Goal: Task Accomplishment & Management: Manage account settings

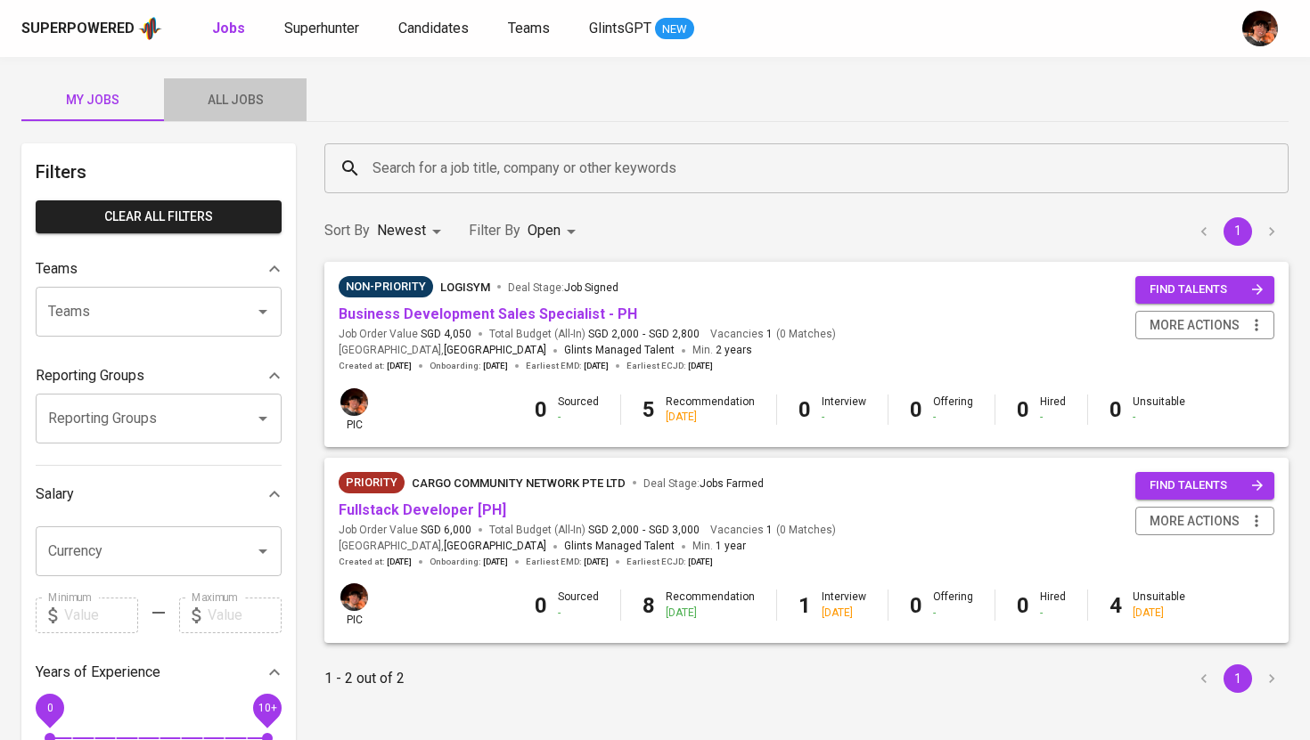
click at [245, 108] on span "All Jobs" at bounding box center [235, 100] width 121 height 22
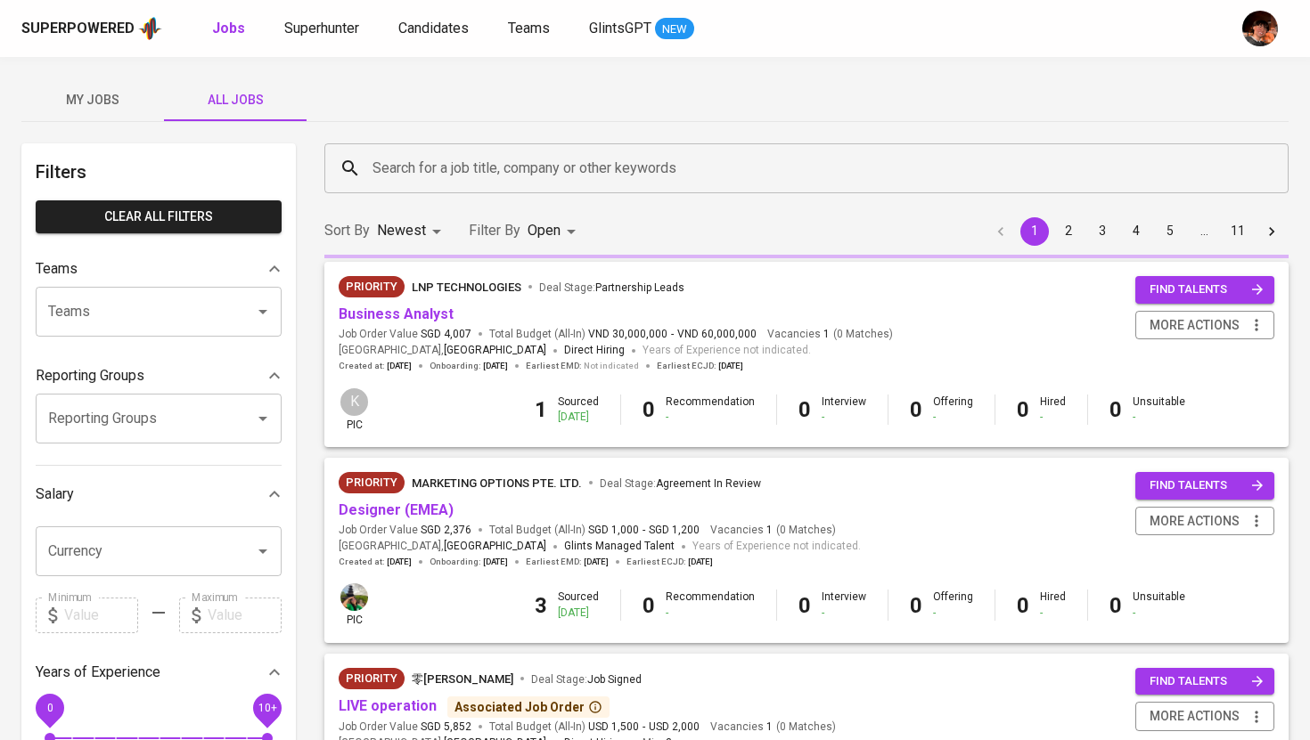
click at [445, 164] on input "Search for a job title, company or other keywords" at bounding box center [811, 168] width 886 height 34
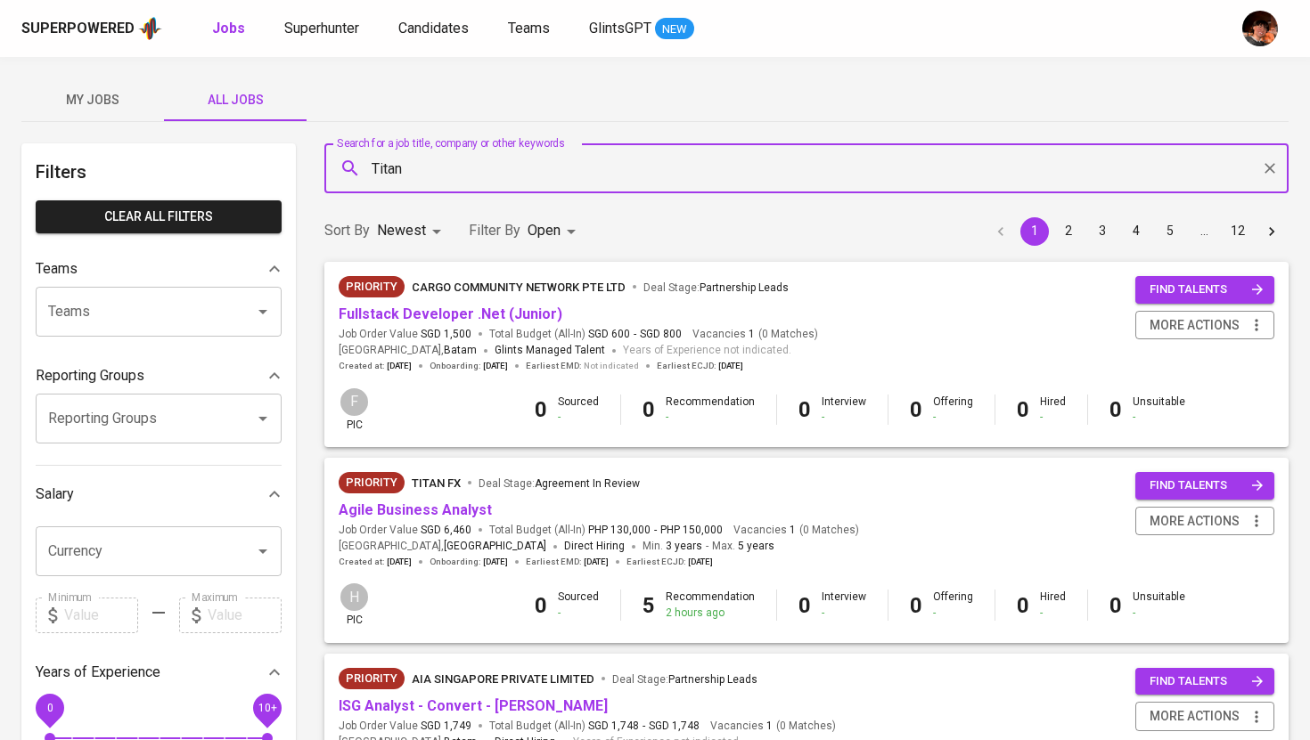
type input "Titan"
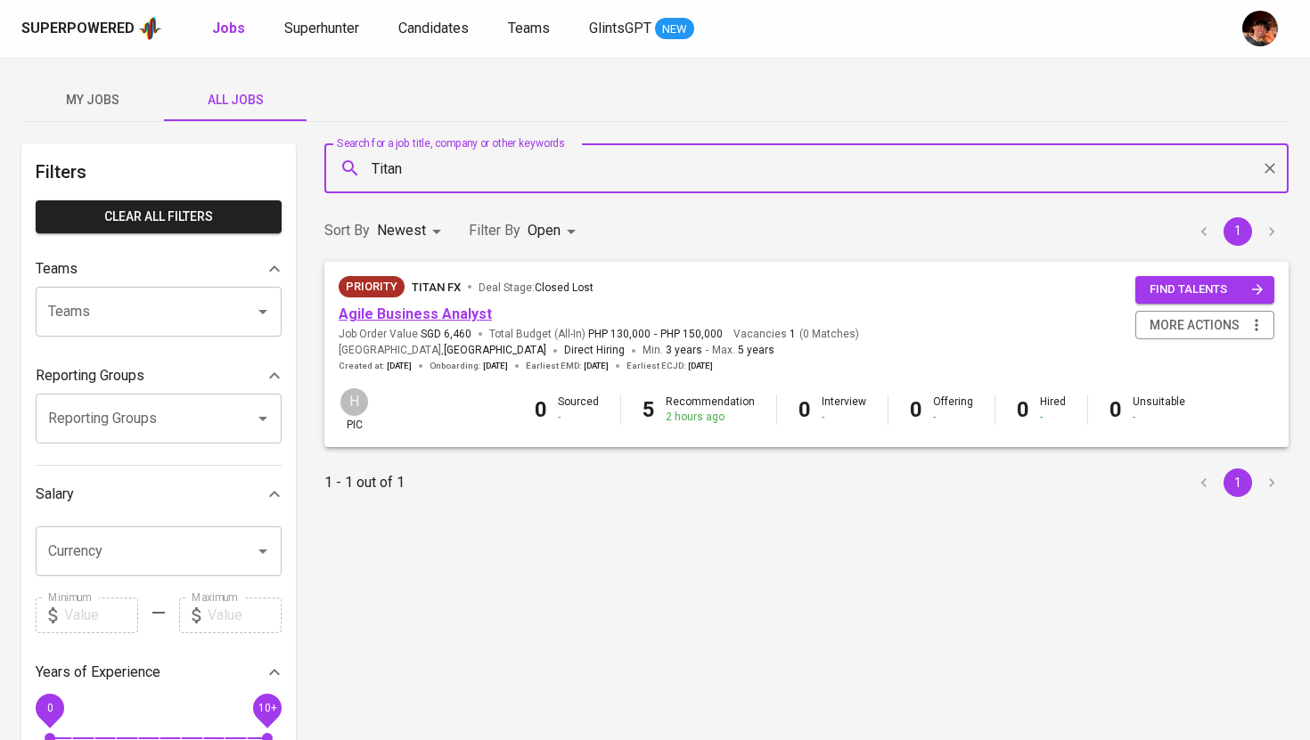
click at [436, 314] on link "Agile Business Analyst" at bounding box center [415, 314] width 153 height 17
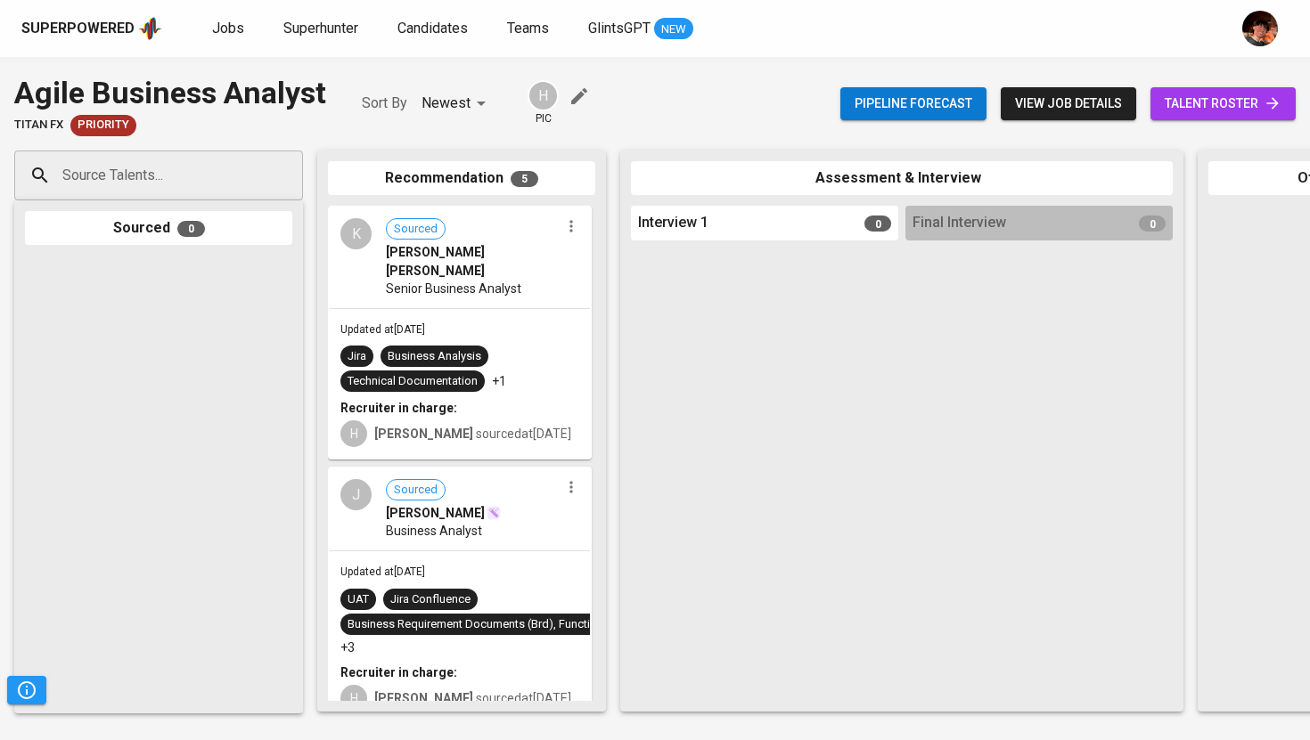
click at [1263, 110] on icon at bounding box center [1272, 103] width 18 height 18
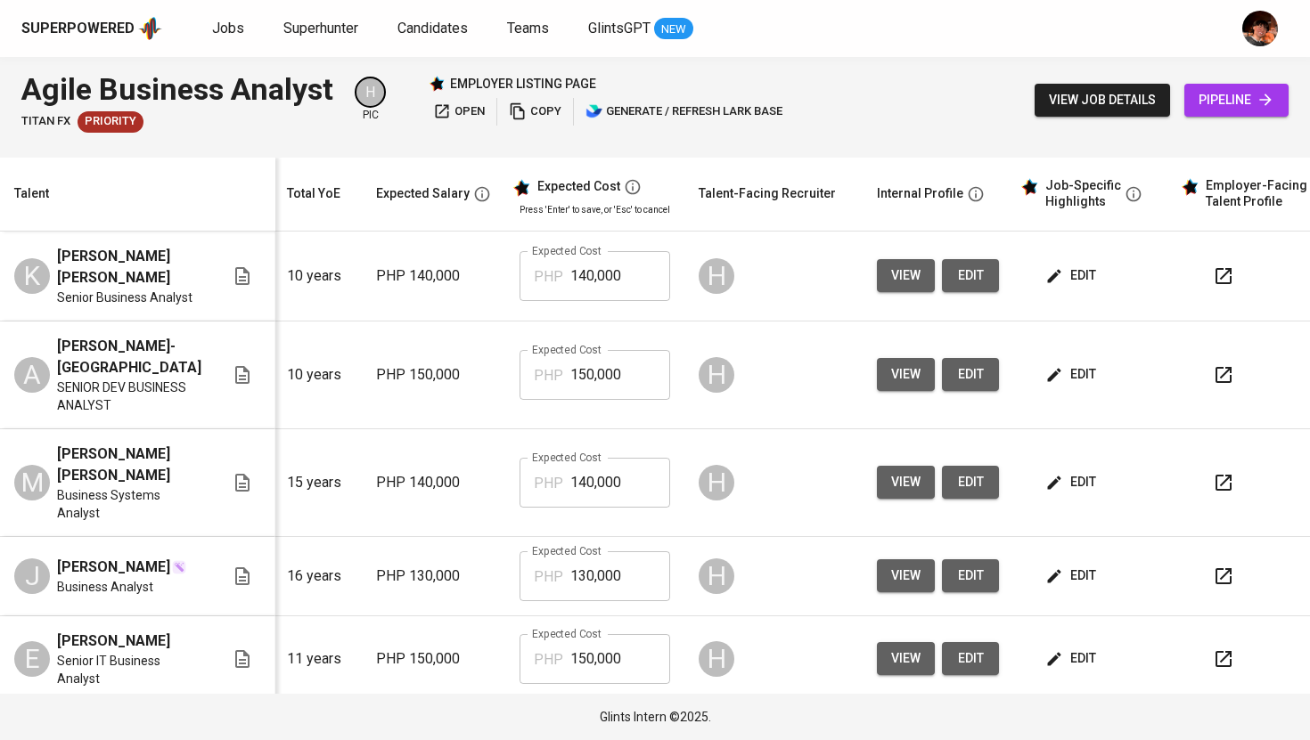
scroll to position [0, 216]
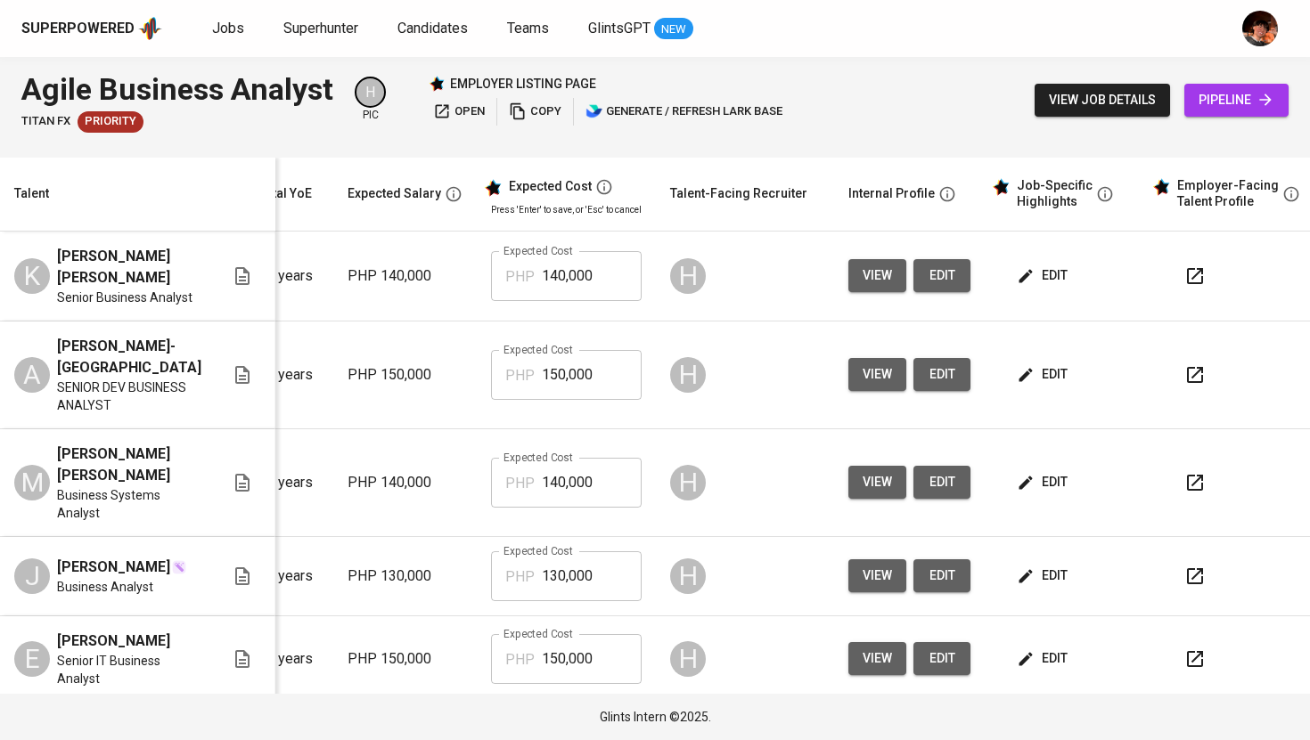
click at [1017, 570] on icon "button" at bounding box center [1026, 577] width 18 height 18
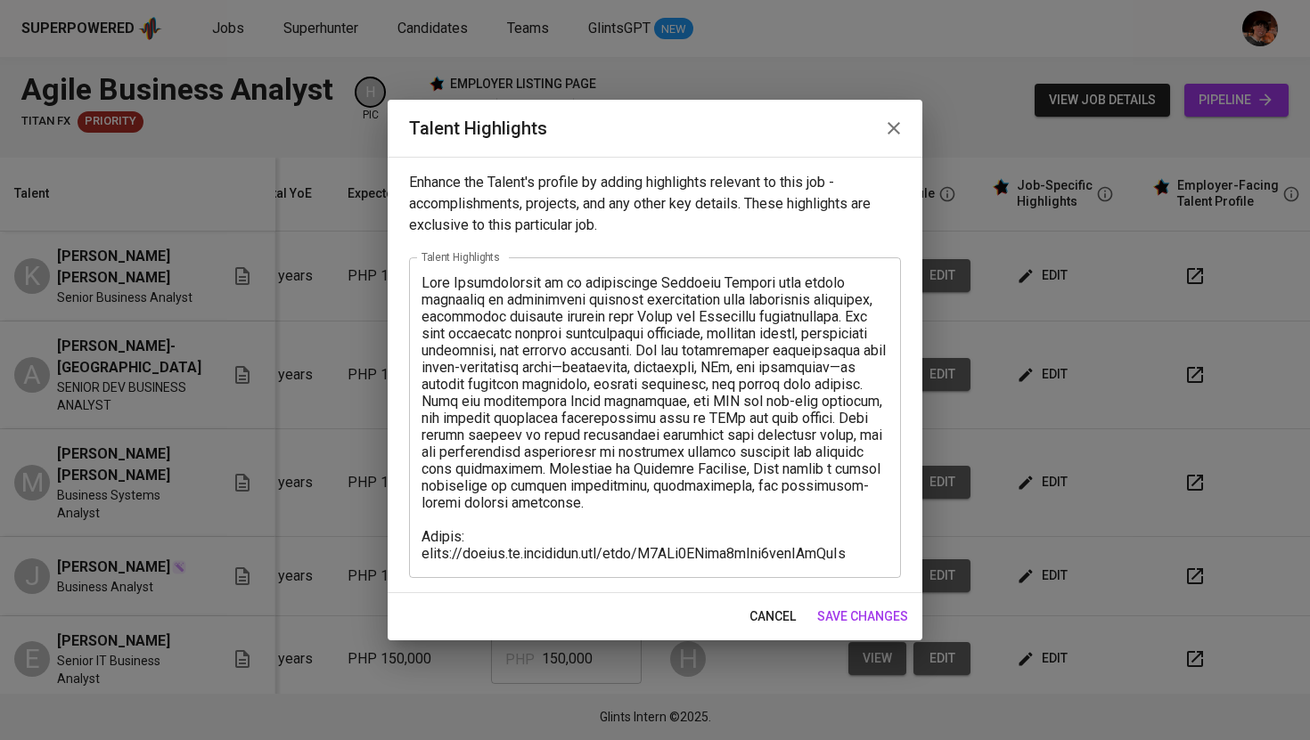
click at [887, 134] on icon "button" at bounding box center [893, 128] width 21 height 21
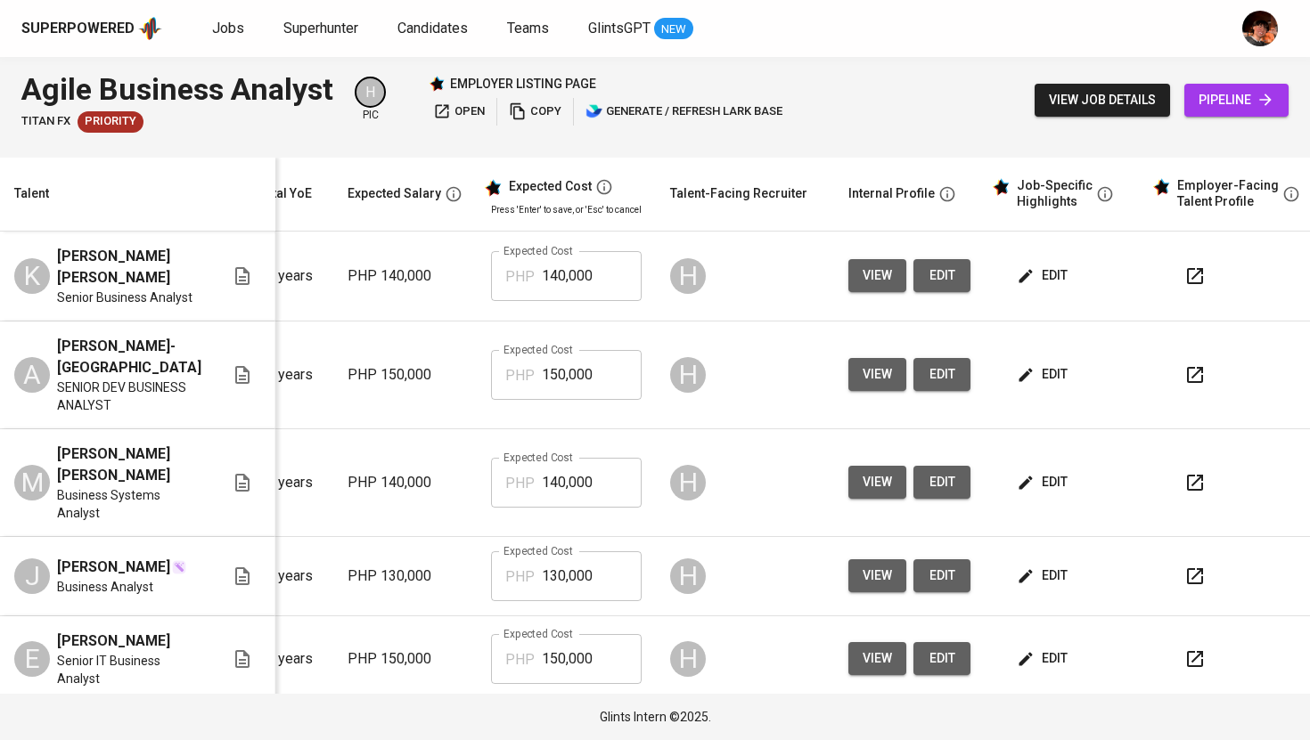
click at [1123, 105] on span "view job details" at bounding box center [1102, 100] width 107 height 22
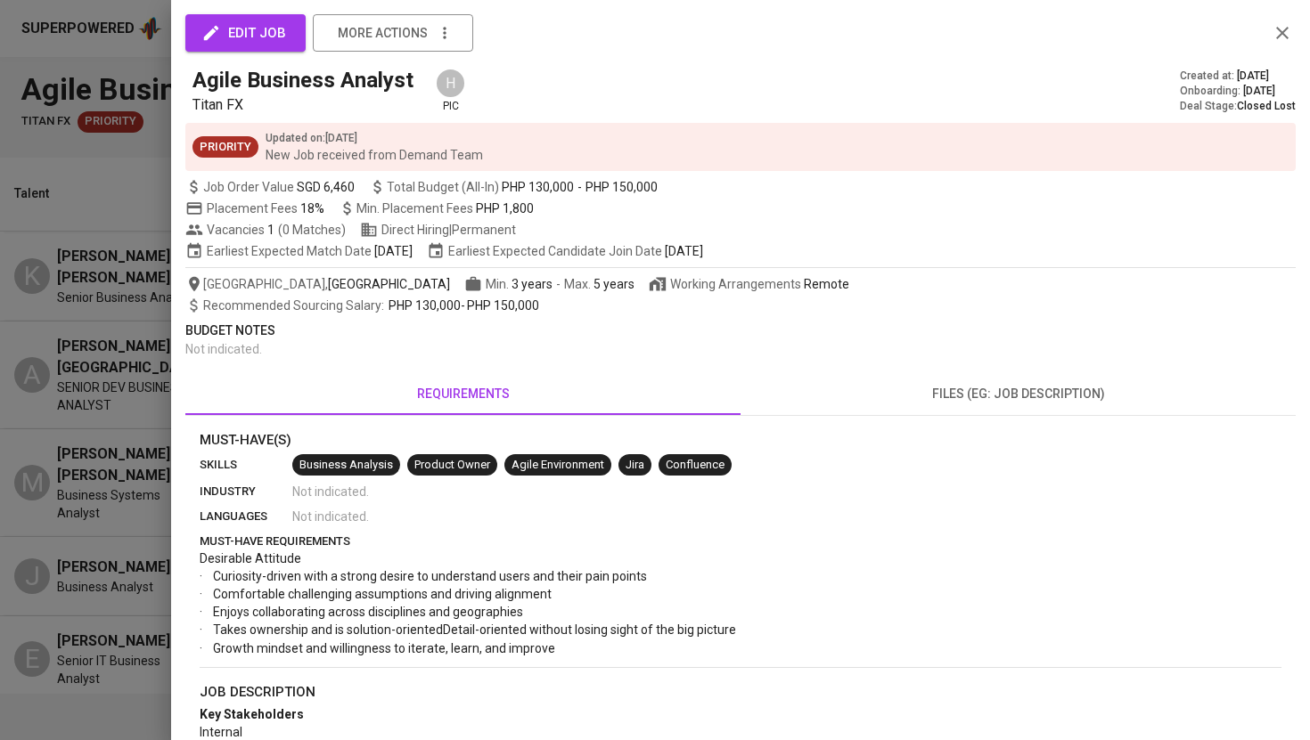
click at [1270, 44] on div "edit job more actions" at bounding box center [740, 32] width 1110 height 37
click at [1280, 38] on icon "button" at bounding box center [1281, 32] width 21 height 21
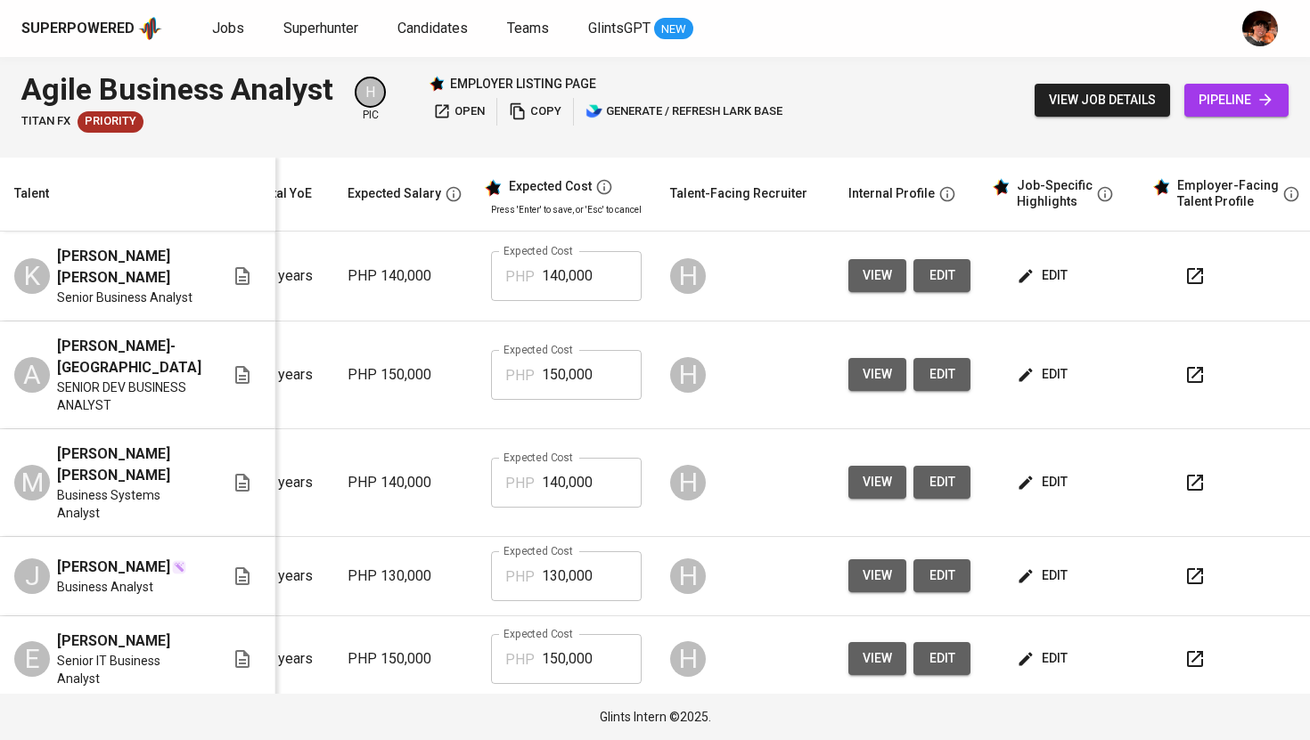
click at [1037, 370] on span "edit" at bounding box center [1043, 374] width 47 height 22
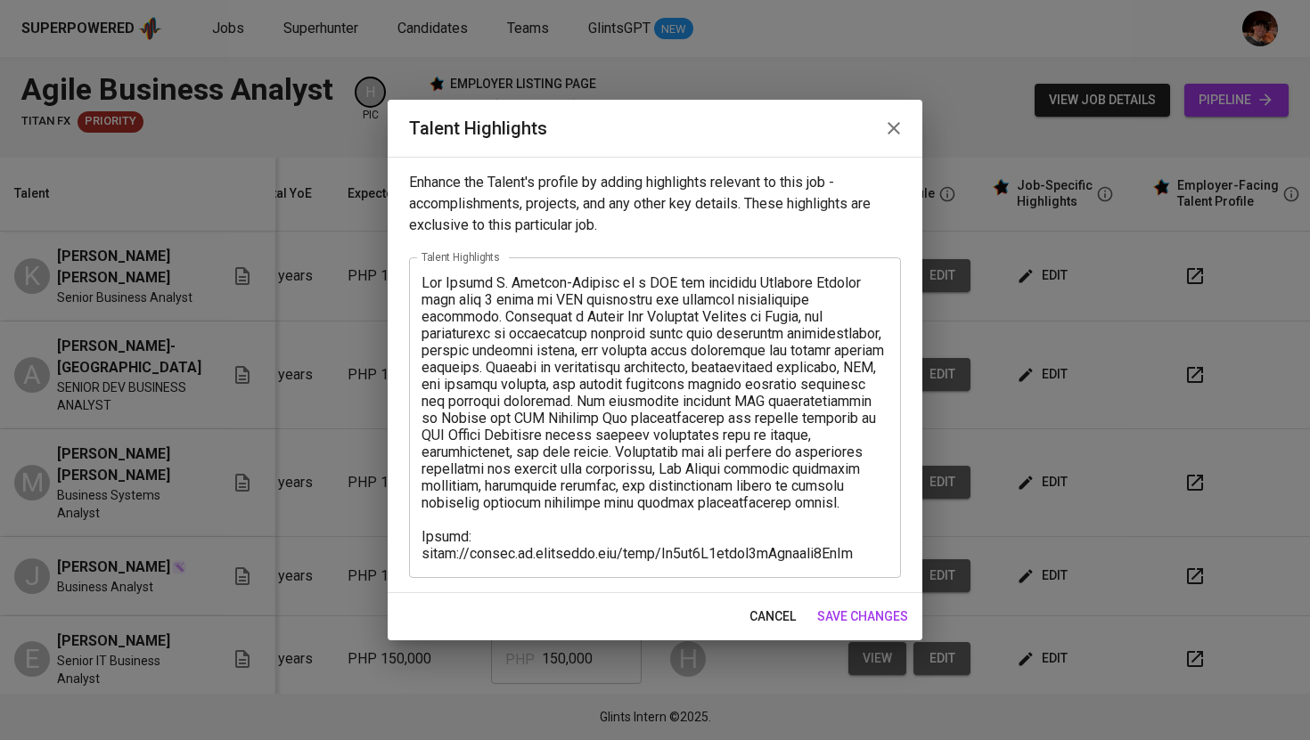
click at [890, 145] on button "button" at bounding box center [893, 128] width 43 height 43
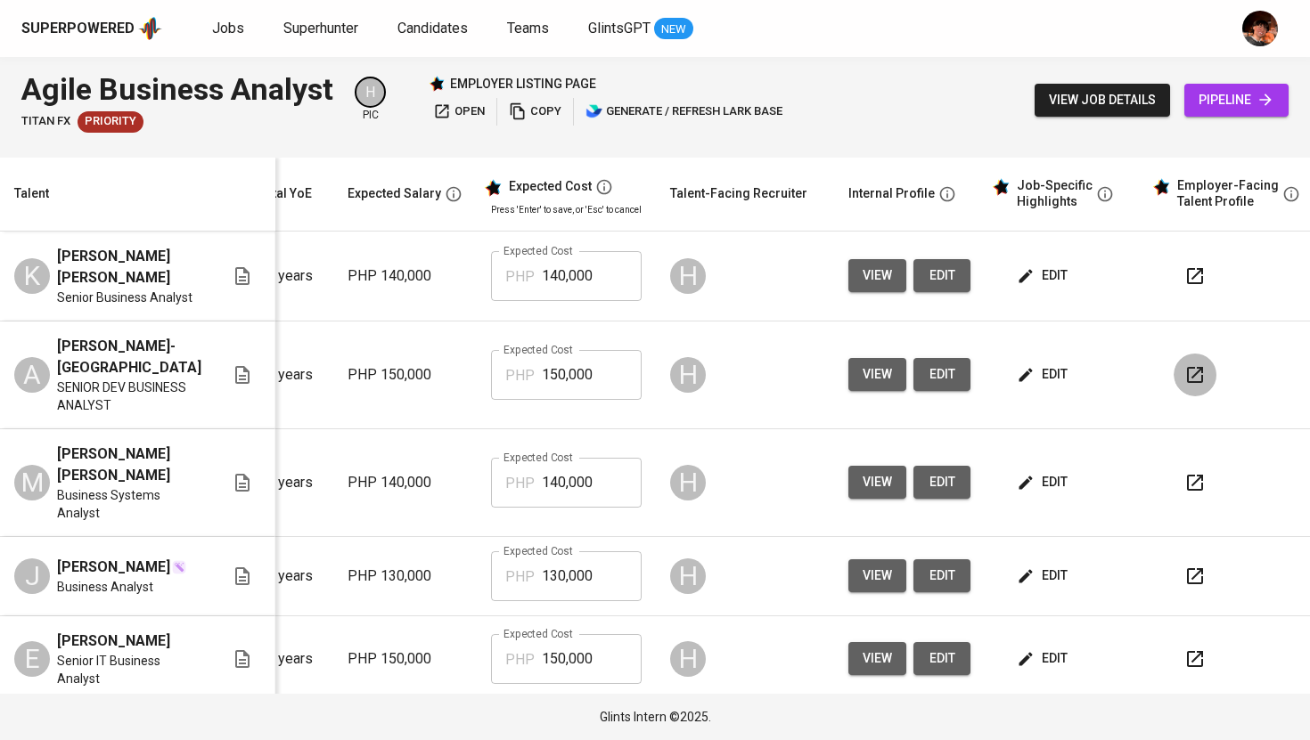
click at [1184, 378] on button "button" at bounding box center [1194, 375] width 43 height 43
click at [1023, 567] on span "edit" at bounding box center [1043, 576] width 47 height 22
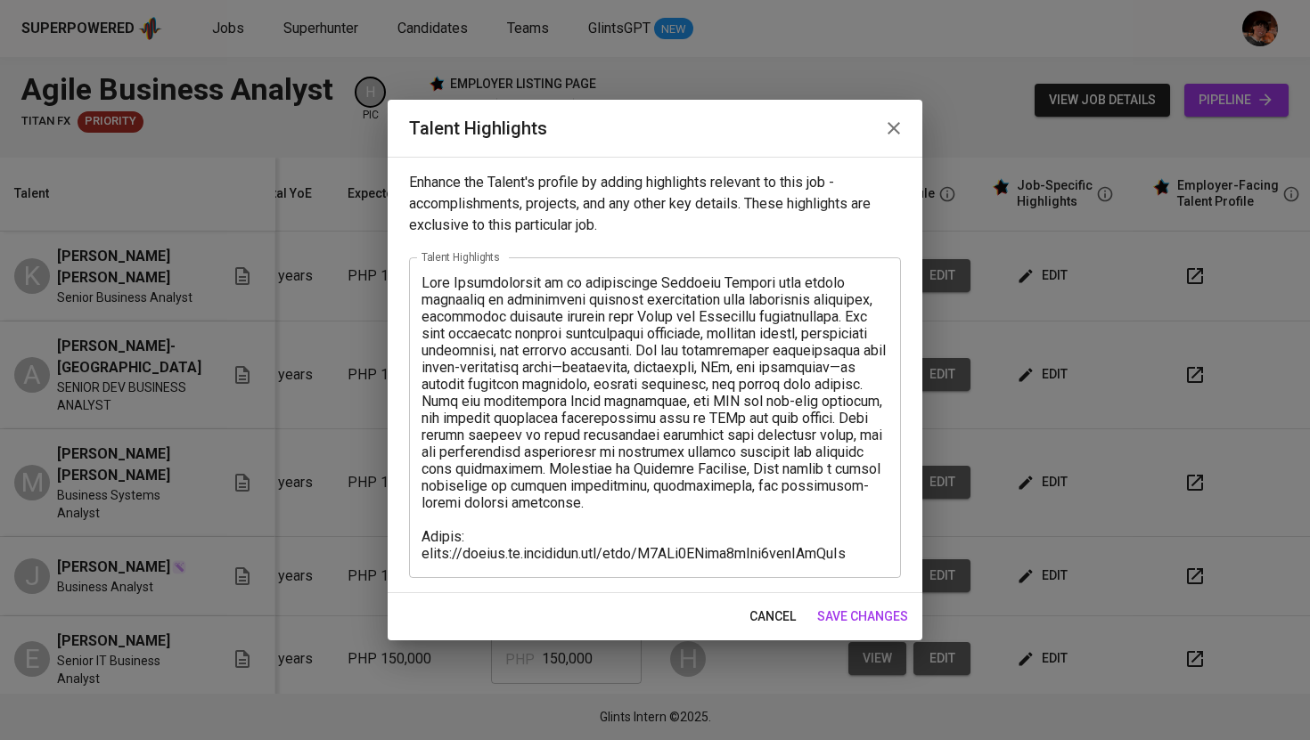
click at [899, 132] on icon "button" at bounding box center [893, 128] width 21 height 21
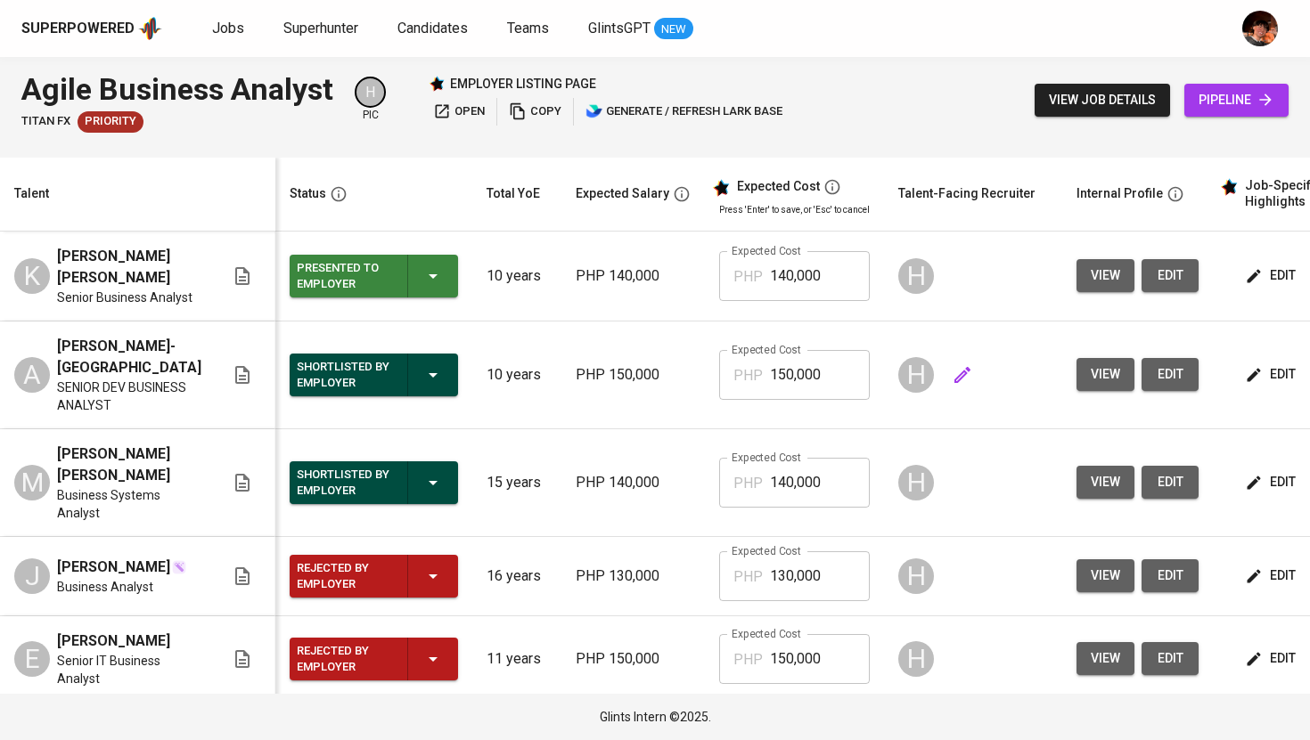
scroll to position [0, 228]
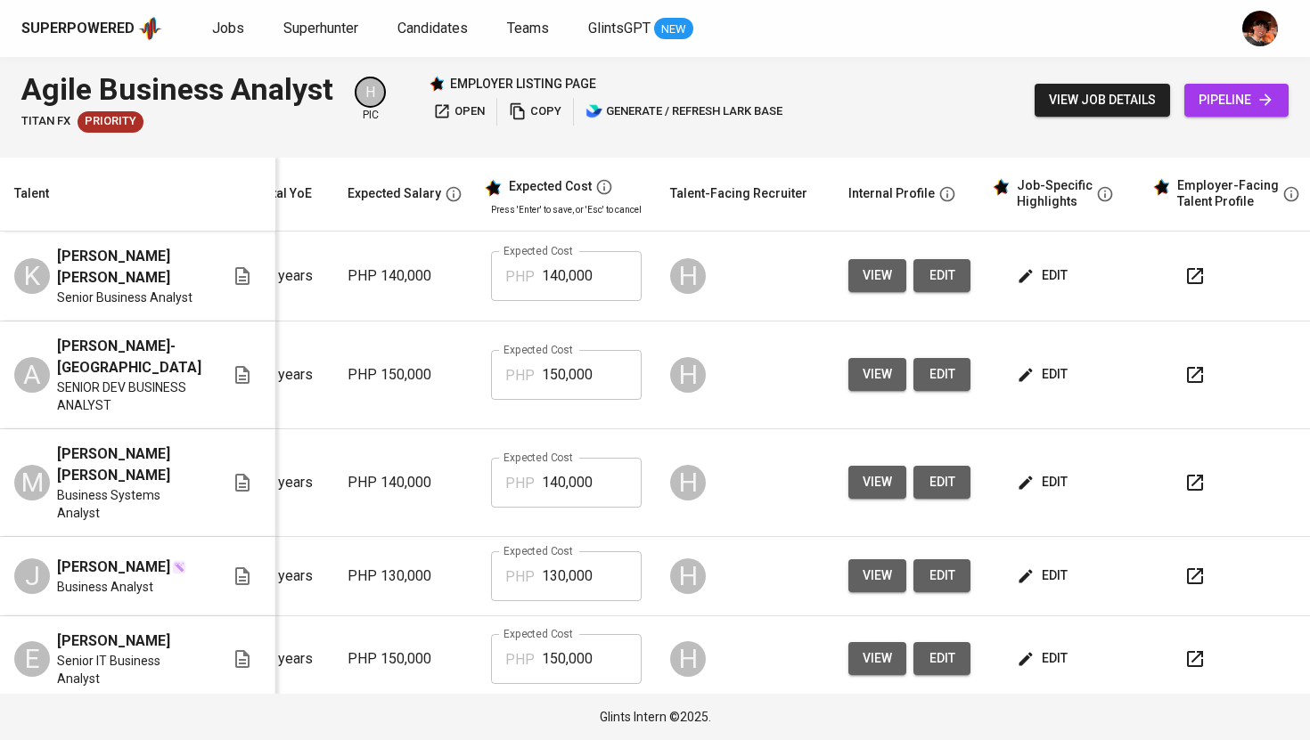
click at [1185, 578] on button "button" at bounding box center [1194, 576] width 43 height 43
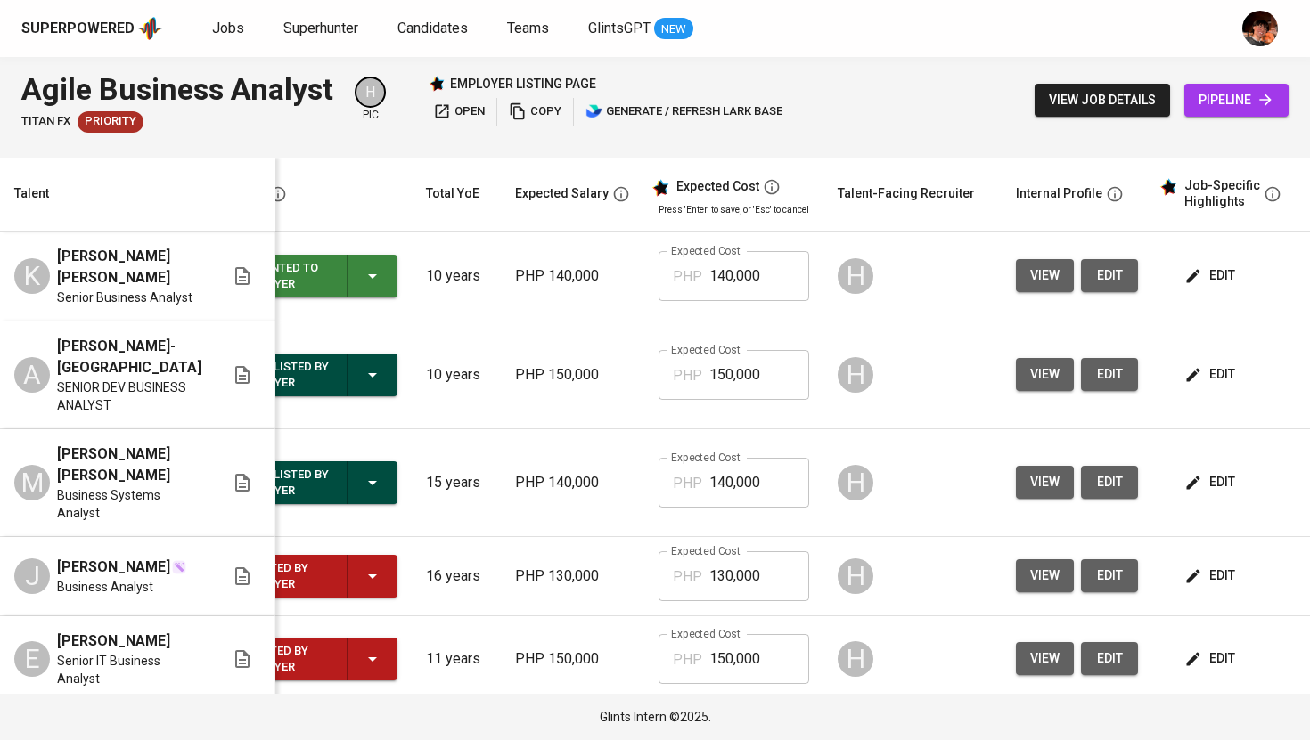
scroll to position [0, 0]
